Goal: Register for event/course

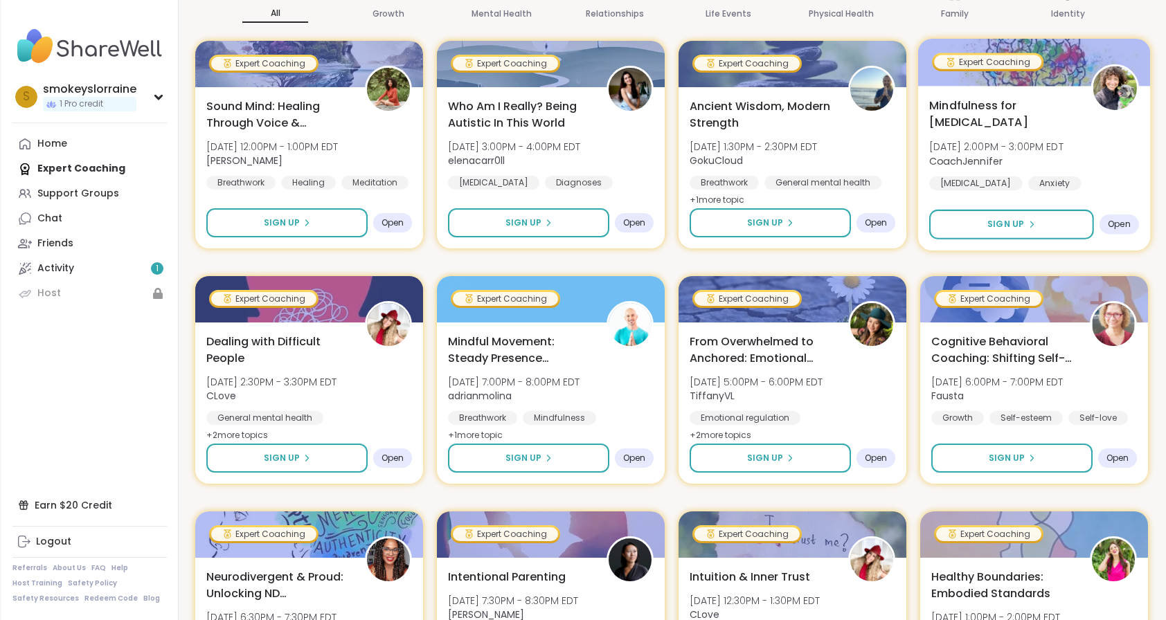
scroll to position [258, 0]
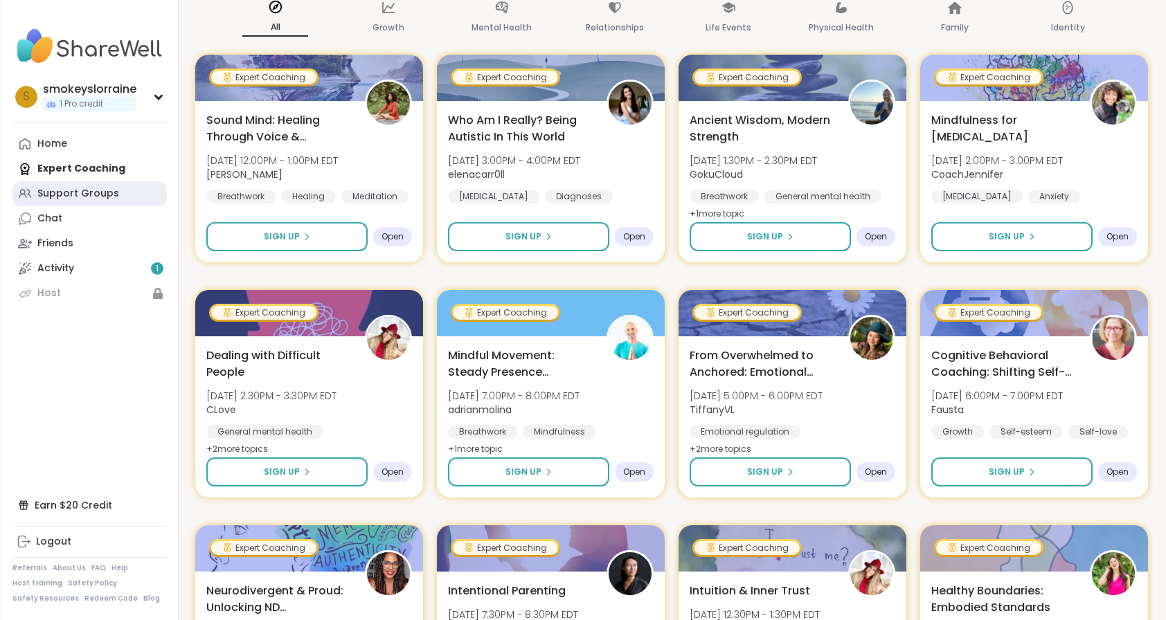
click at [48, 188] on div "Support Groups" at bounding box center [78, 194] width 82 height 14
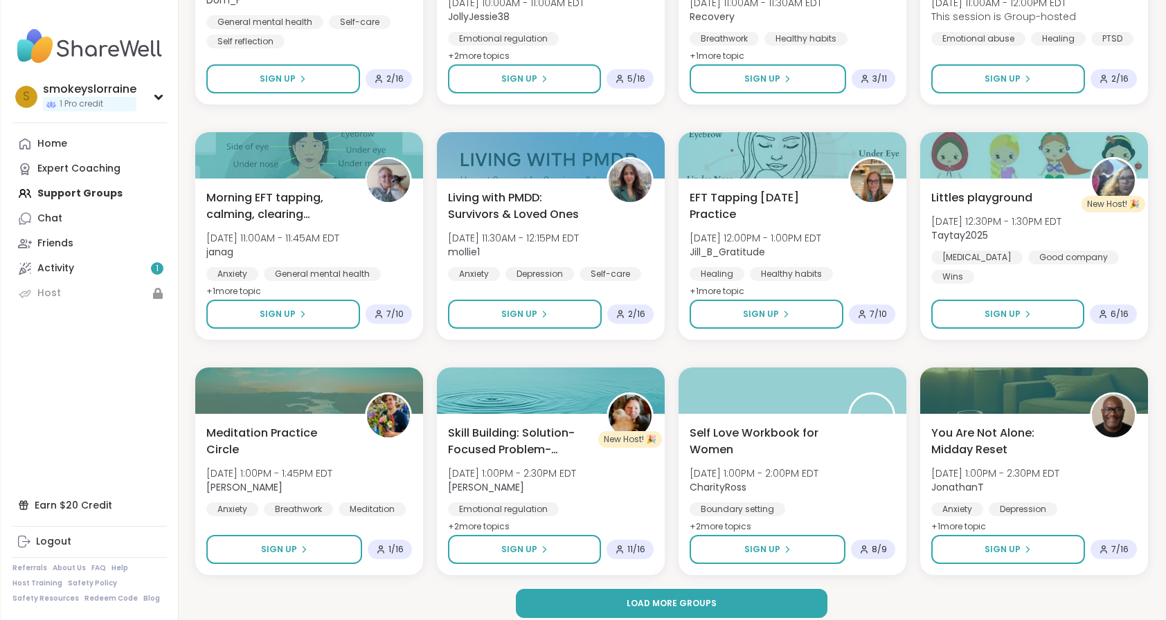
scroll to position [1815, 0]
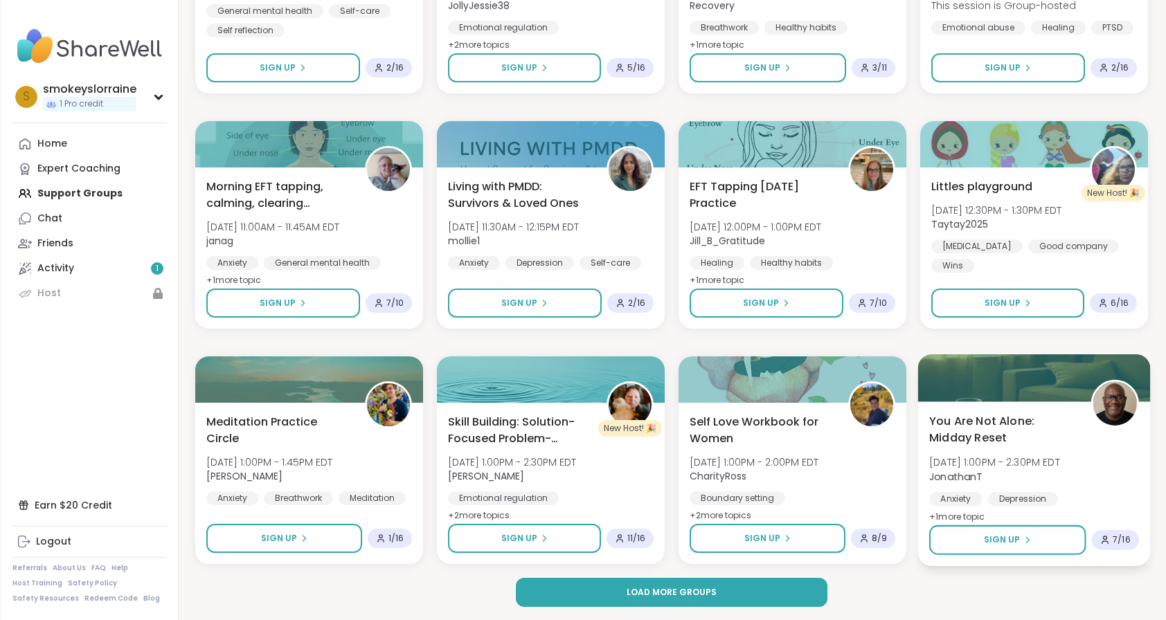
click at [968, 500] on div "Anxiety" at bounding box center [955, 499] width 53 height 14
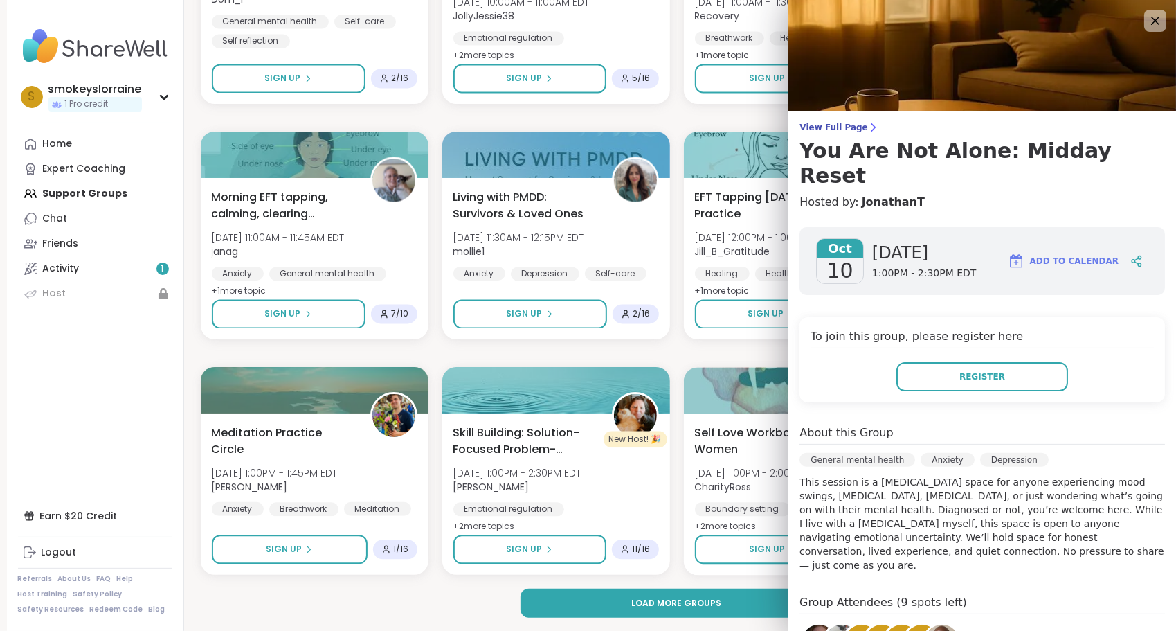
click at [977, 367] on div "To join this group, please register here Register" at bounding box center [983, 359] width 366 height 85
click at [974, 370] on span "Register" at bounding box center [983, 376] width 46 height 12
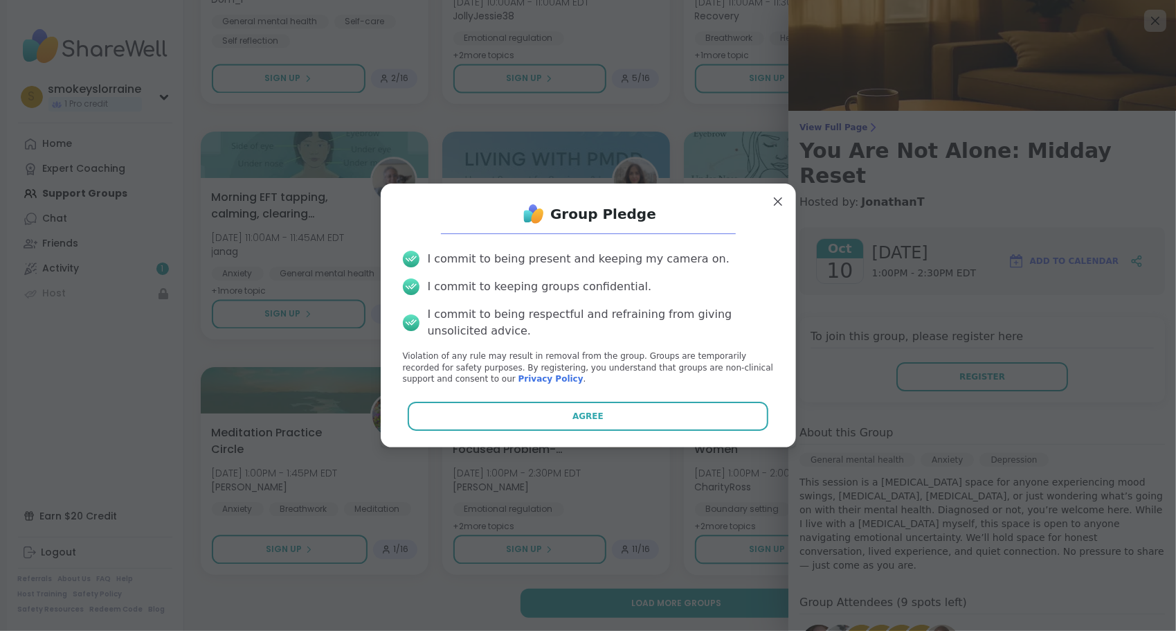
click at [626, 430] on button "Agree" at bounding box center [588, 416] width 361 height 29
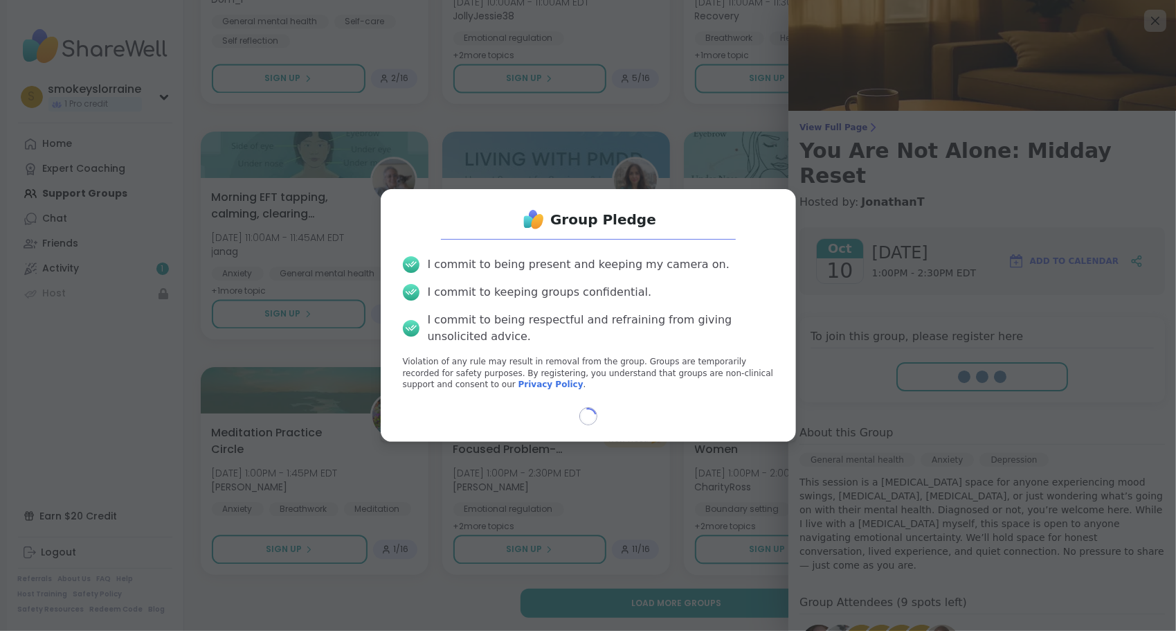
select select "**"
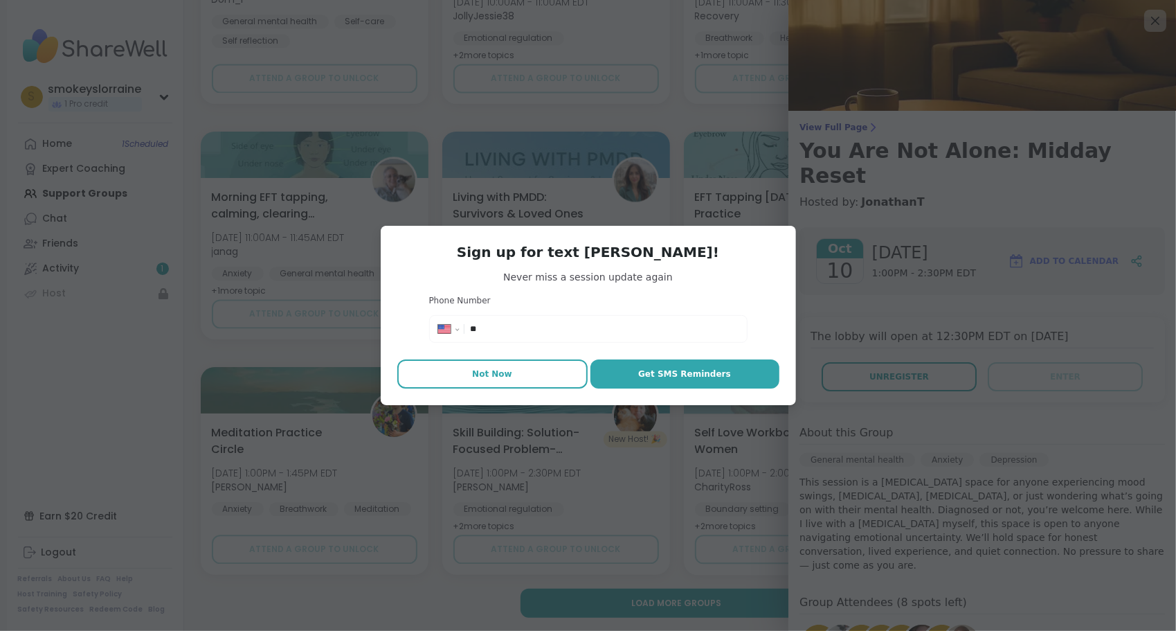
click at [475, 366] on button "Not Now" at bounding box center [492, 373] width 190 height 29
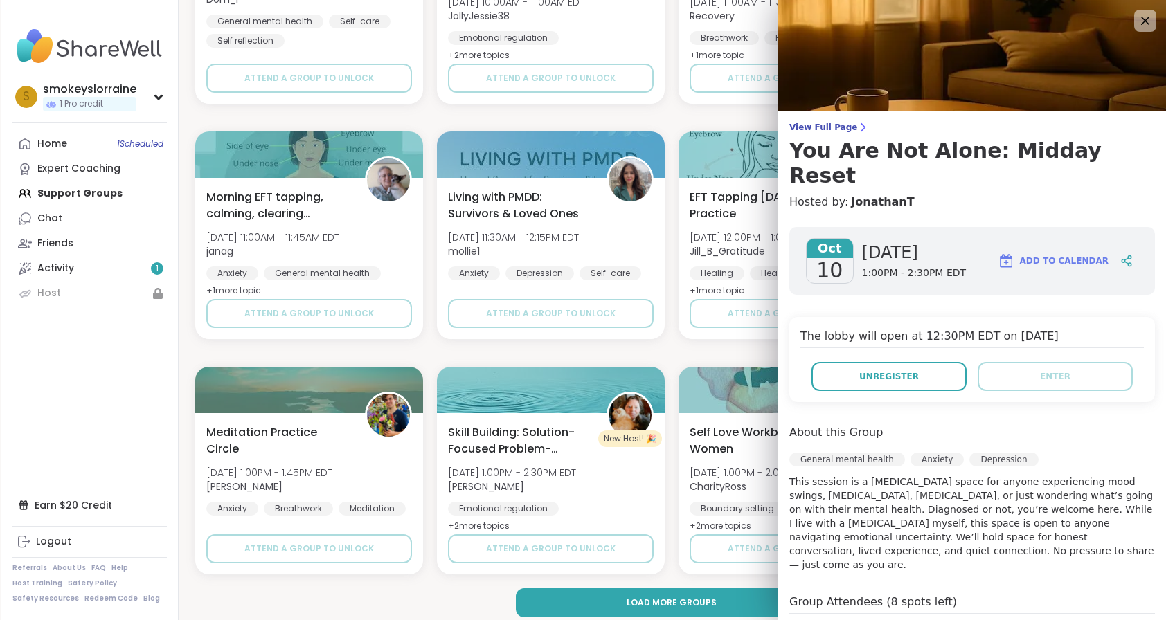
drag, startPoint x: 1140, startPoint y: 21, endPoint x: 1144, endPoint y: 0, distance: 21.2
click at [1140, 19] on icon at bounding box center [1145, 20] width 17 height 17
